Goal: Task Accomplishment & Management: Manage account settings

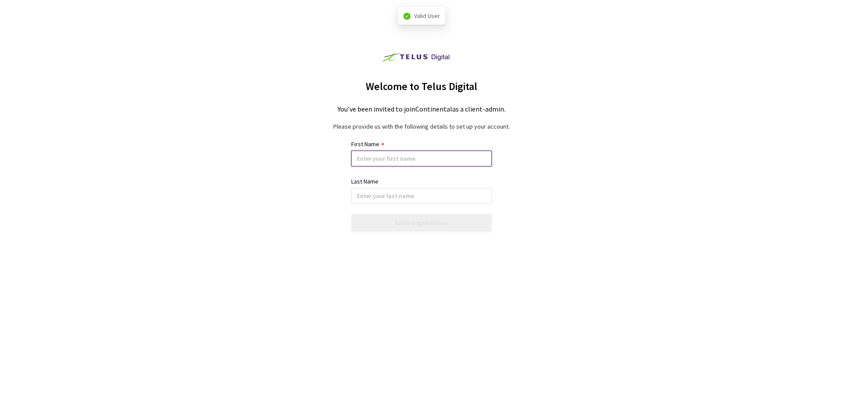
click at [402, 158] on input at bounding box center [421, 159] width 141 height 16
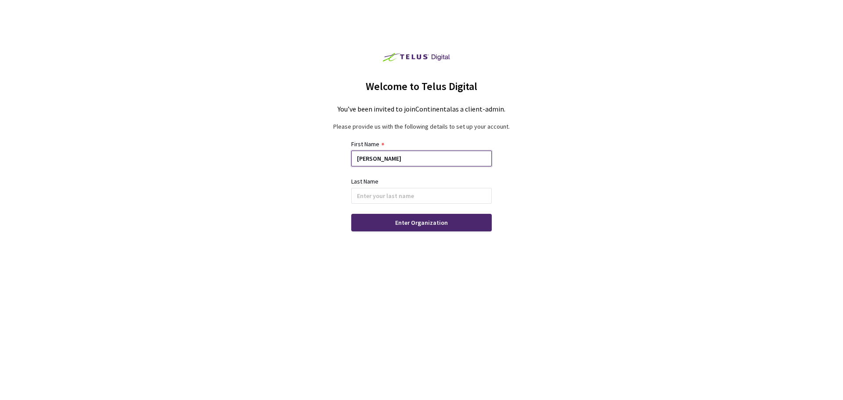
type input "[PERSON_NAME]"
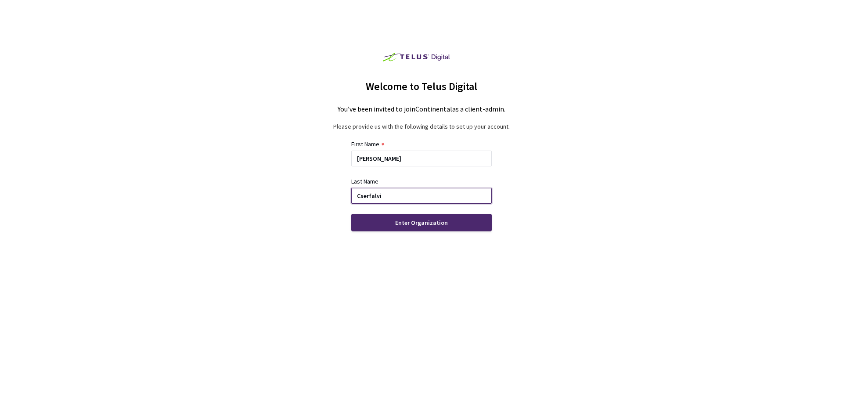
type input "Cserfalvi"
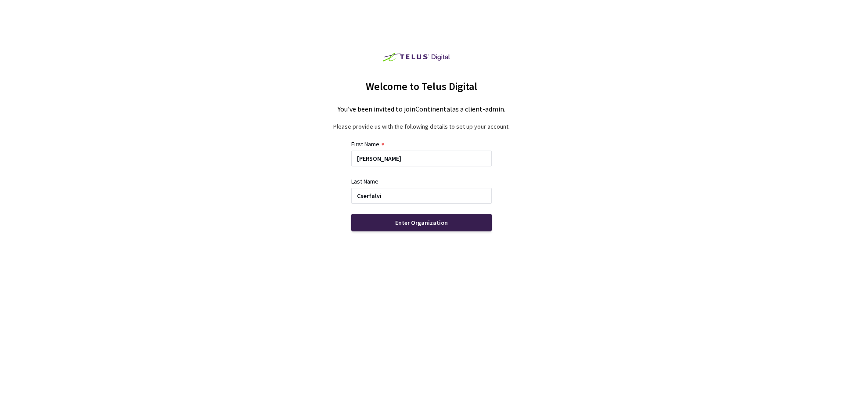
click at [385, 226] on div "Enter Organization" at bounding box center [421, 223] width 141 height 18
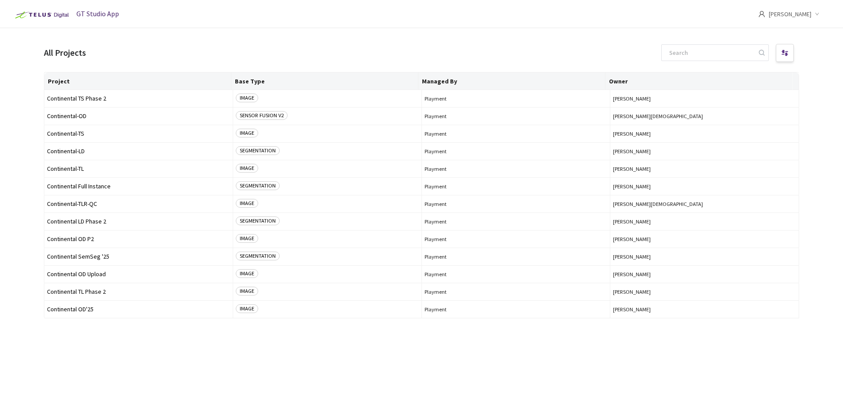
click at [799, 20] on span "[PERSON_NAME]" at bounding box center [790, 14] width 43 height 28
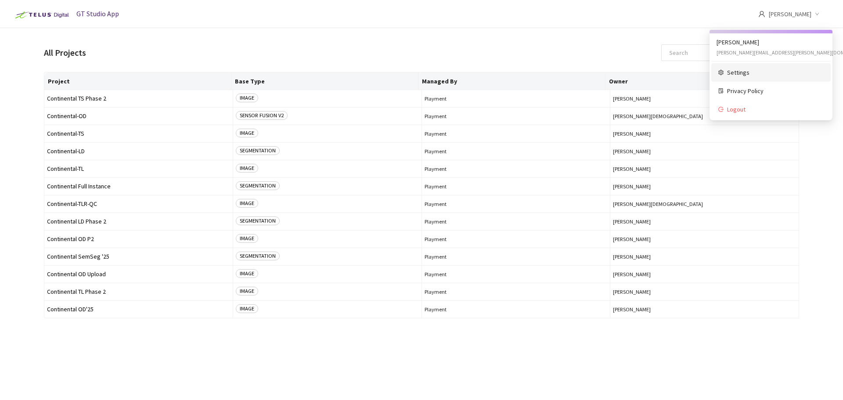
click at [731, 68] on span "Settings" at bounding box center [775, 73] width 97 height 10
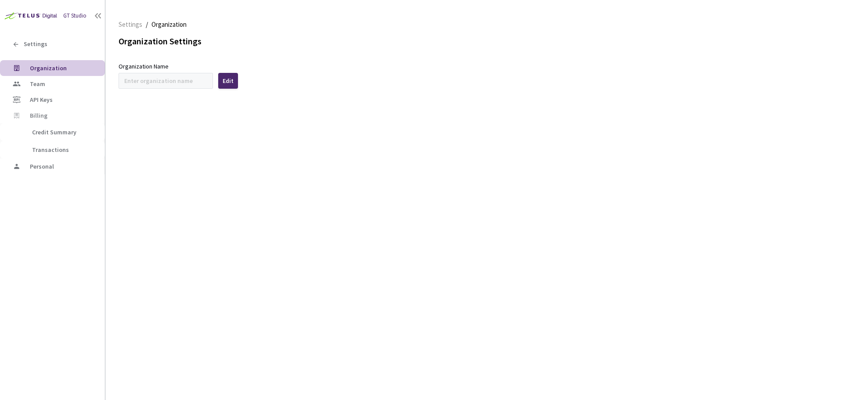
type input "Continental"
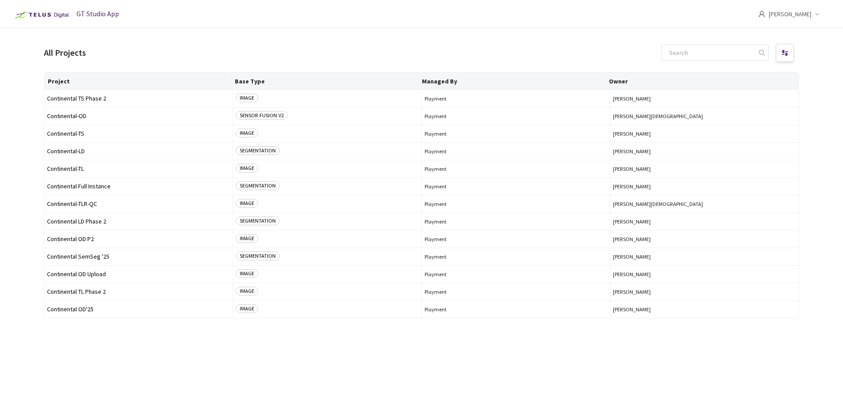
click at [796, 21] on span "[PERSON_NAME]" at bounding box center [790, 14] width 43 height 28
